Goal: Transaction & Acquisition: Subscribe to service/newsletter

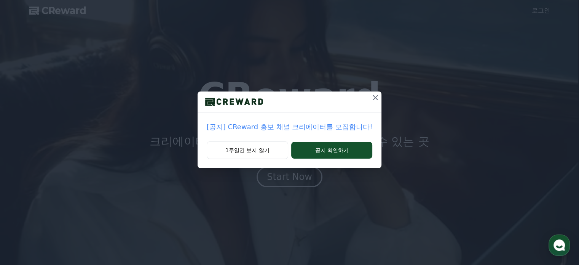
click at [373, 96] on icon at bounding box center [375, 97] width 9 height 9
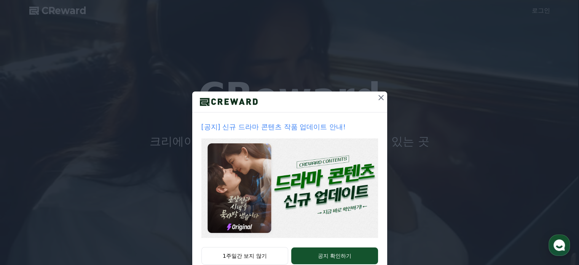
click at [381, 97] on icon at bounding box center [381, 97] width 9 height 9
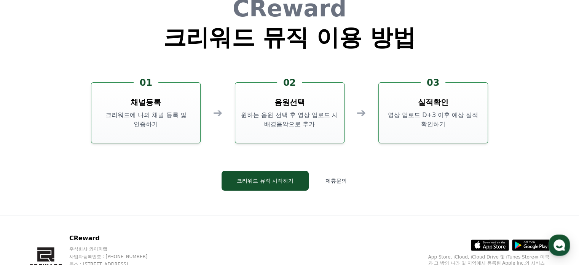
scroll to position [2064, 0]
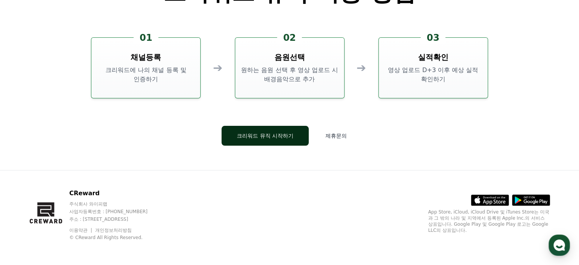
click at [281, 142] on button "크리워드 뮤직 시작하기" at bounding box center [265, 136] width 87 height 20
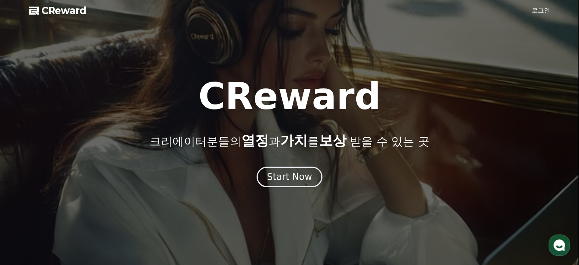
scroll to position [2064, 0]
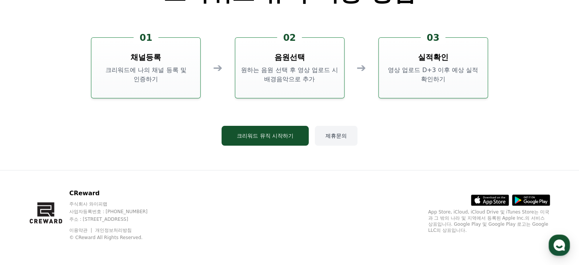
click at [337, 136] on button "제휴문의" at bounding box center [336, 136] width 43 height 20
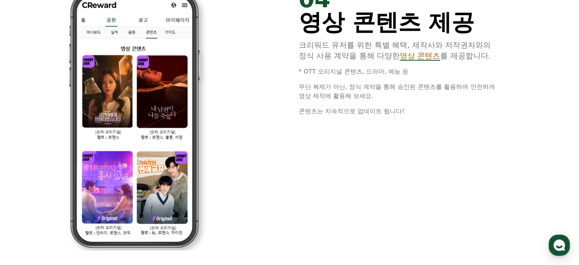
scroll to position [1416, 0]
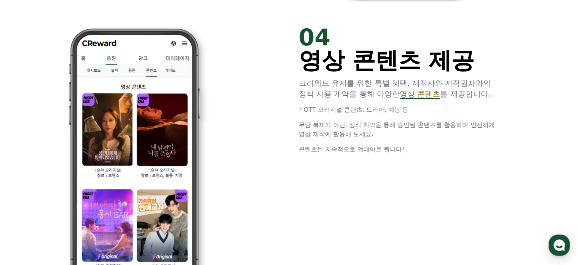
drag, startPoint x: 280, startPoint y: 191, endPoint x: 282, endPoint y: 196, distance: 5.1
click at [280, 192] on div "04 영상 콘텐츠 제공 크리워드 유저를 위한 특별 혜택, 제작사와 저작권자와의 정식 사용 계약을 통해 다양한 영상 콘텐츠 를 제공합니다. * …" at bounding box center [289, 157] width 457 height 287
click at [282, 205] on div "04 영상 콘텐츠 제공 크리워드 유저를 위한 특별 혜택, 제작사와 저작권자와의 정식 사용 계약을 통해 다양한 영상 콘텐츠 를 제공합니다. * …" at bounding box center [289, 157] width 457 height 287
click at [279, 200] on div at bounding box center [177, 157] width 207 height 262
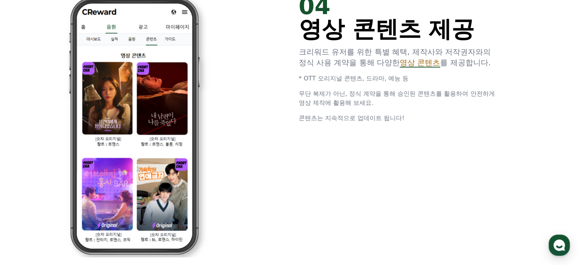
scroll to position [1441, 0]
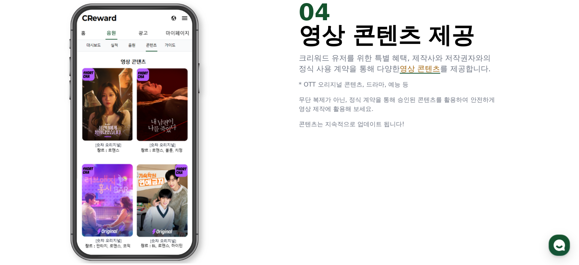
click at [237, 193] on img at bounding box center [134, 132] width 207 height 262
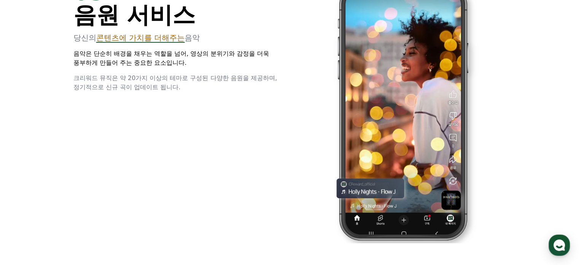
scroll to position [1098, 0]
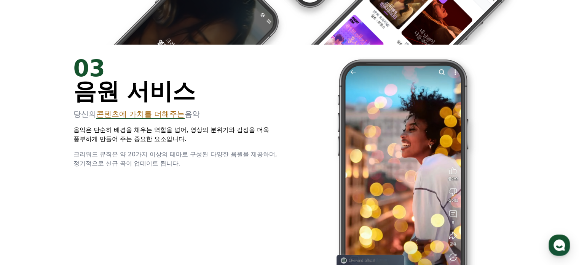
click at [42, 188] on div "01 What is CReward Music? 음원 수익화 서비스, 크리워드 뮤직 유튜브 쇼츠 영상에 어울리는 배경음악을 삽입하고 음원 수익을…" at bounding box center [289, 150] width 579 height 1969
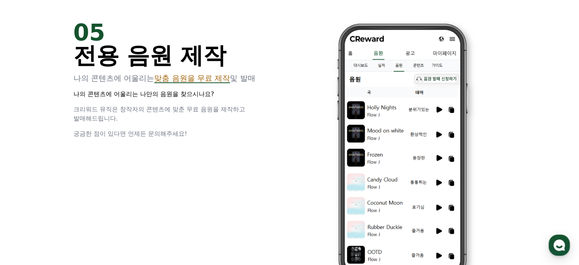
scroll to position [2064, 0]
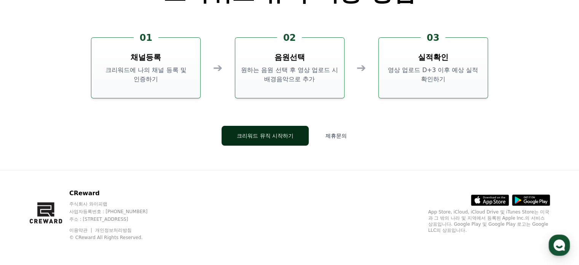
click at [269, 134] on button "크리워드 뮤직 시작하기" at bounding box center [265, 136] width 87 height 20
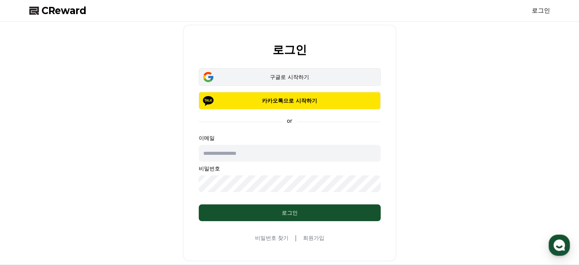
click at [270, 76] on div "구글로 시작하기" at bounding box center [290, 77] width 160 height 8
